Goal: Find specific page/section: Find specific page/section

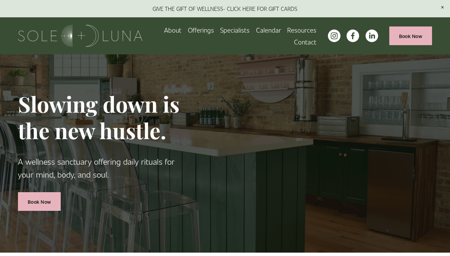
click at [400, 39] on link "Book Now" at bounding box center [411, 35] width 43 height 19
click at [239, 31] on link "Specialists" at bounding box center [235, 30] width 30 height 12
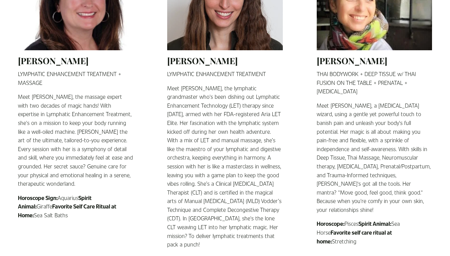
scroll to position [638, 0]
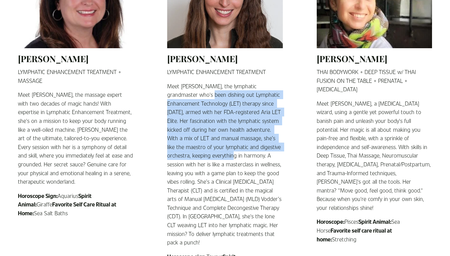
drag, startPoint x: 193, startPoint y: 91, endPoint x: 201, endPoint y: 147, distance: 56.5
click at [201, 147] on p "Meet Stephanie, the lymphatic grandmaster who's been dishing out Lymphatic Enha…" at bounding box center [224, 164] width 115 height 165
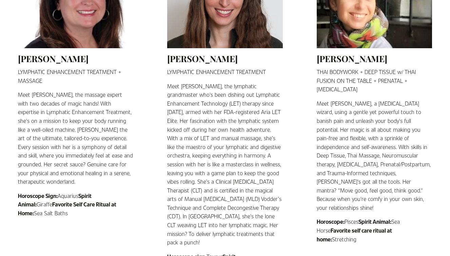
click at [50, 53] on h2 "Lily Vrsek" at bounding box center [75, 58] width 115 height 11
copy div "Lily Vrsek"
